Goal: Navigation & Orientation: Find specific page/section

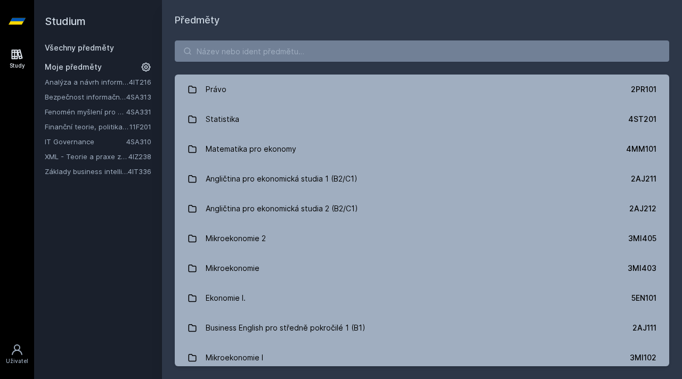
click at [87, 143] on link "IT Governance" at bounding box center [86, 141] width 82 height 11
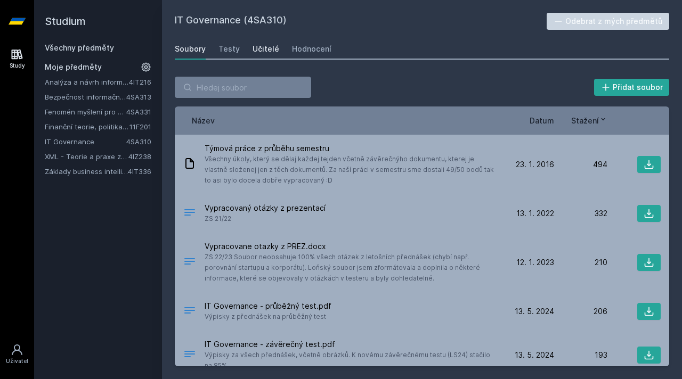
click at [258, 45] on div "Učitelé" at bounding box center [266, 49] width 27 height 11
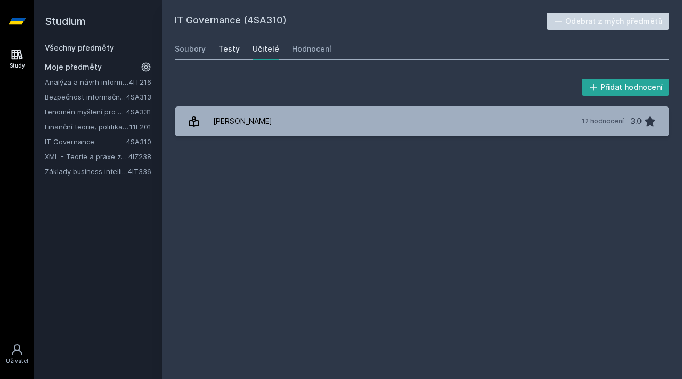
click at [237, 56] on link "Testy" at bounding box center [228, 48] width 21 height 21
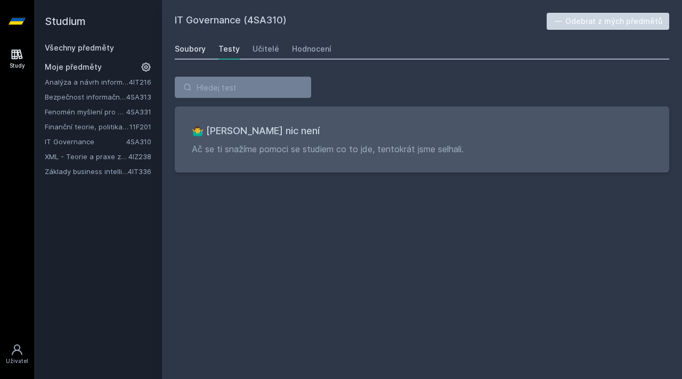
click at [202, 52] on div "Soubory" at bounding box center [190, 49] width 31 height 11
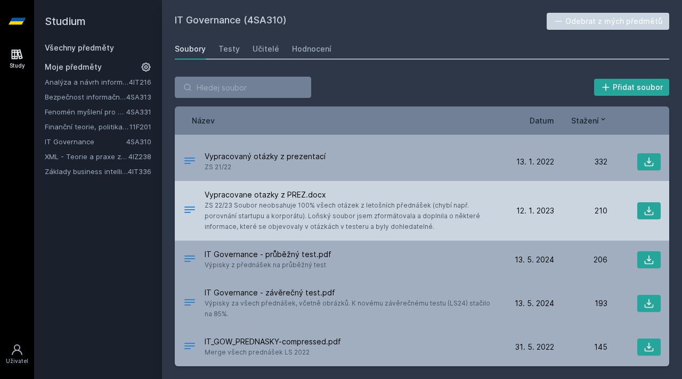
scroll to position [181, 0]
